Goal: Task Accomplishment & Management: Manage account settings

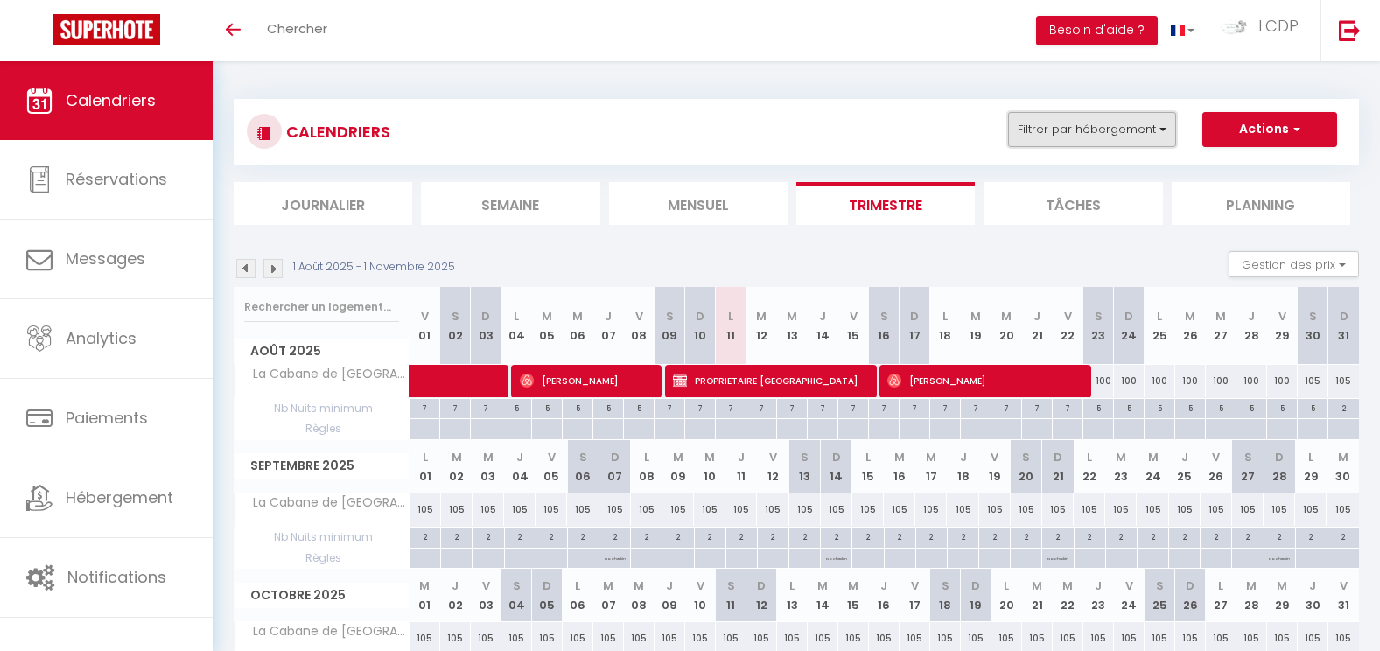
click at [1031, 131] on button "Filtrer par hébergement" at bounding box center [1092, 129] width 168 height 35
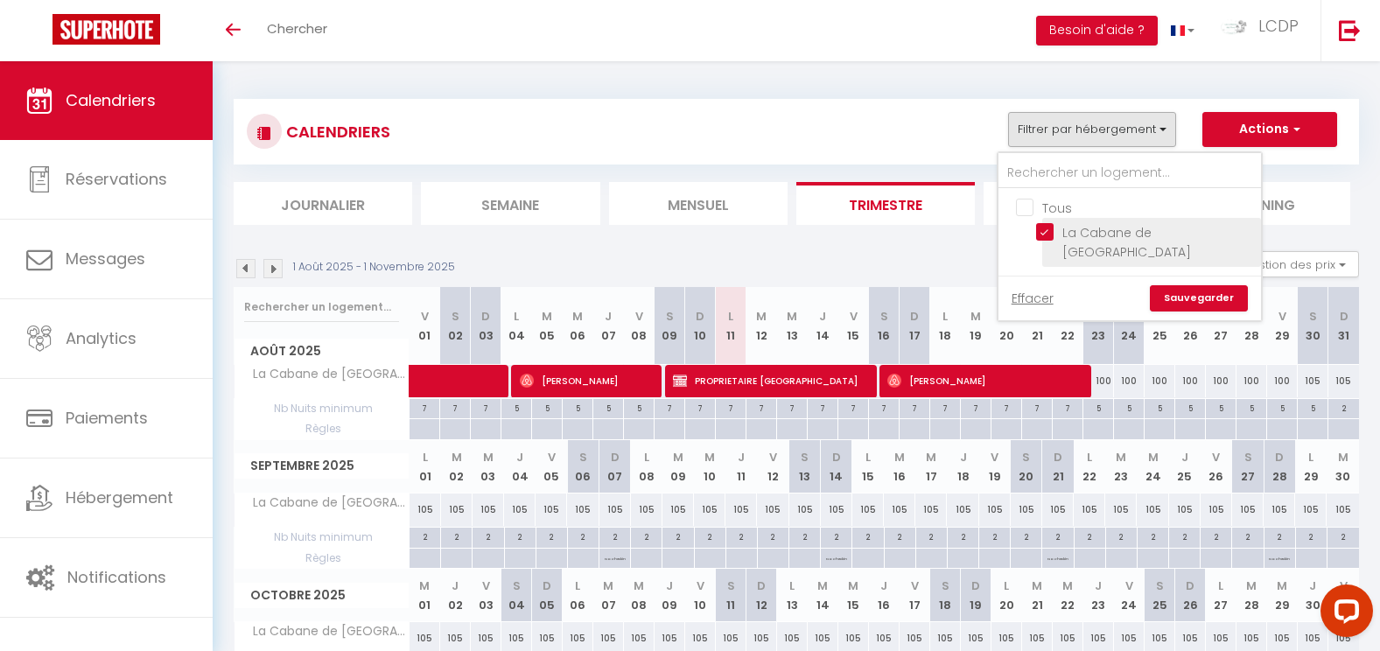
click at [1043, 225] on input "La Cabane de [GEOGRAPHIC_DATA]" at bounding box center [1145, 232] width 219 height 18
checkbox input "false"
click at [1198, 285] on link "Sauvegarder" at bounding box center [1199, 298] width 98 height 26
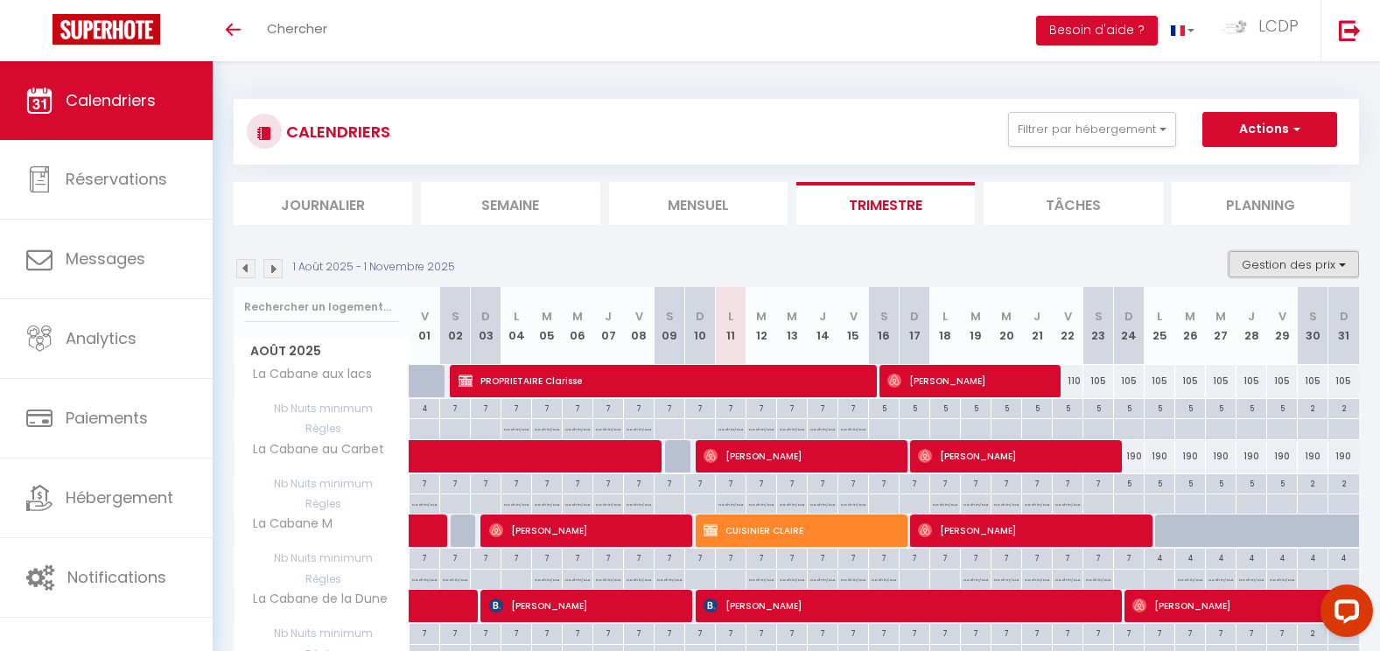
click at [1261, 261] on button "Gestion des prix" at bounding box center [1294, 264] width 130 height 26
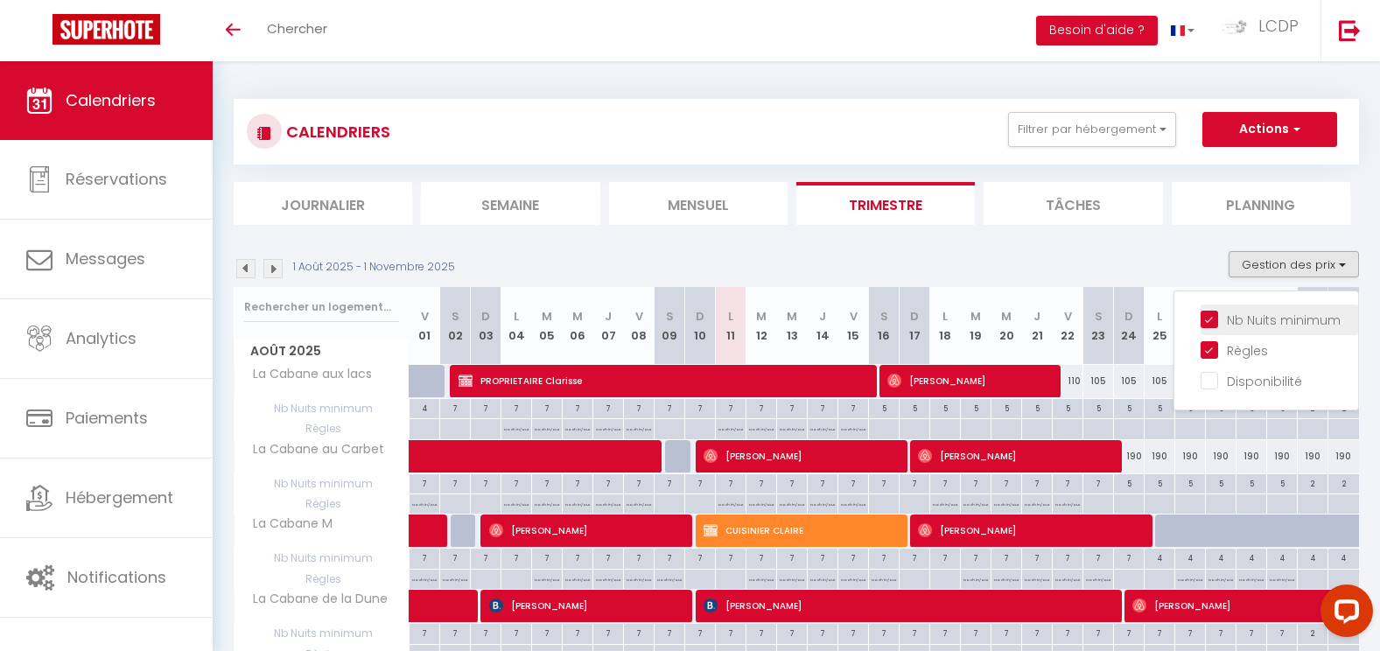
click at [1262, 310] on input "Nb Nuits minimum" at bounding box center [1280, 319] width 158 height 18
checkbox input "false"
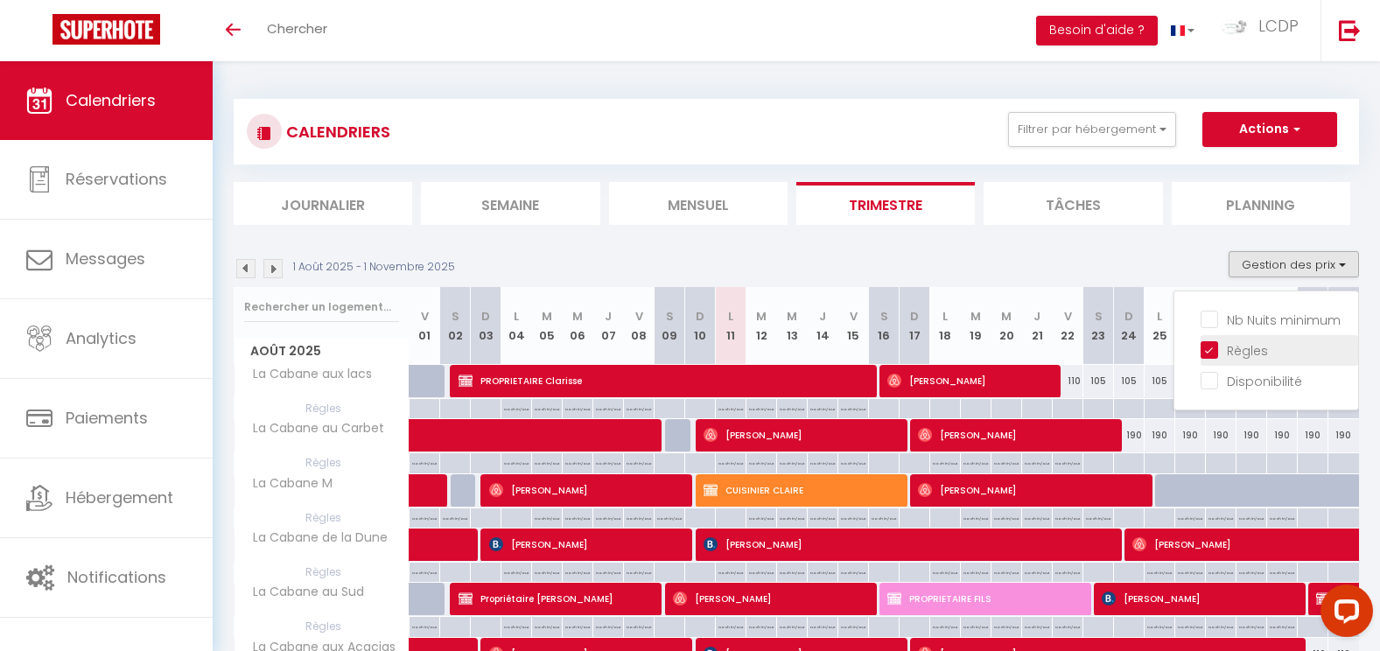
click at [1260, 348] on input "Règles" at bounding box center [1280, 349] width 158 height 18
checkbox input "false"
